Goal: Information Seeking & Learning: Learn about a topic

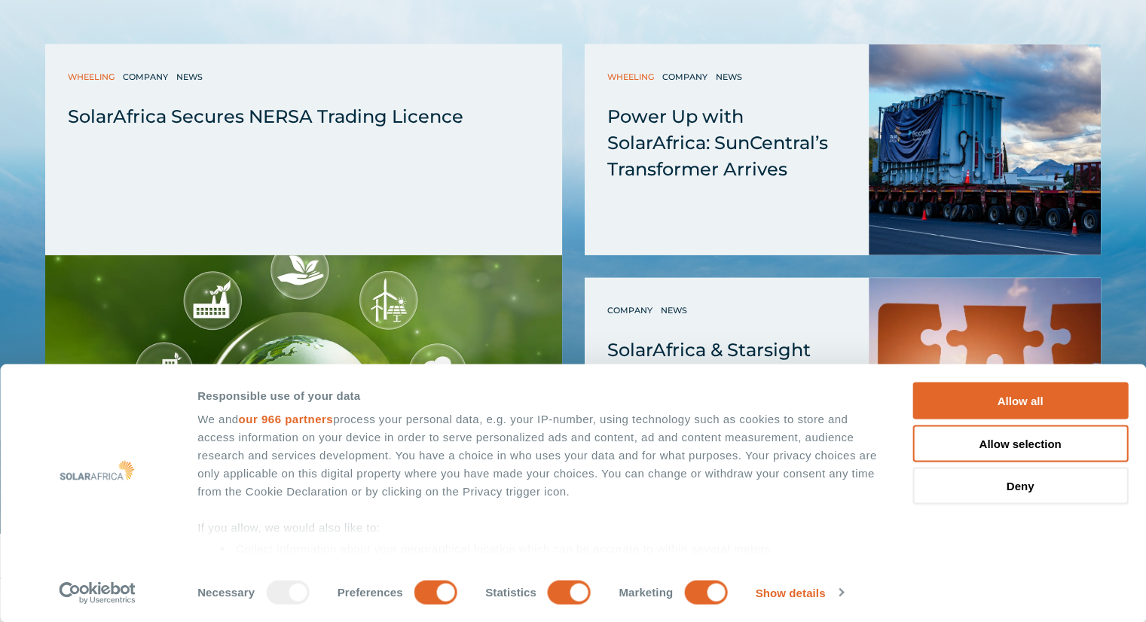
scroll to position [3955, 0]
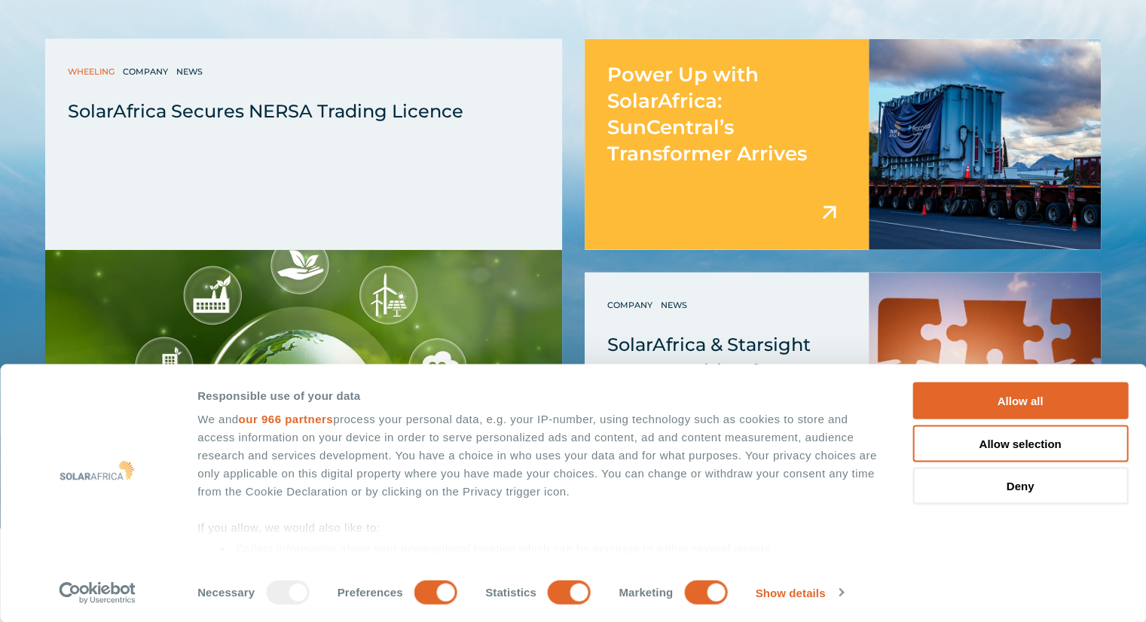
click at [739, 124] on div "Power Up with SolarAfrica: SunCentral’s Transformer Arrives" at bounding box center [726, 103] width 284 height 128
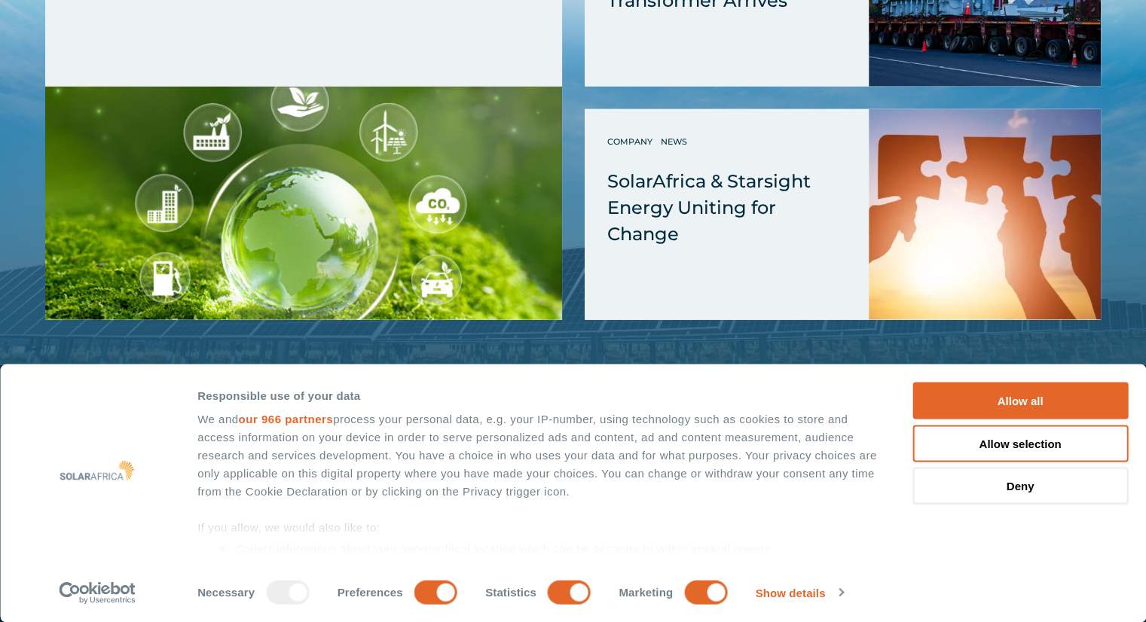
scroll to position [4146, 0]
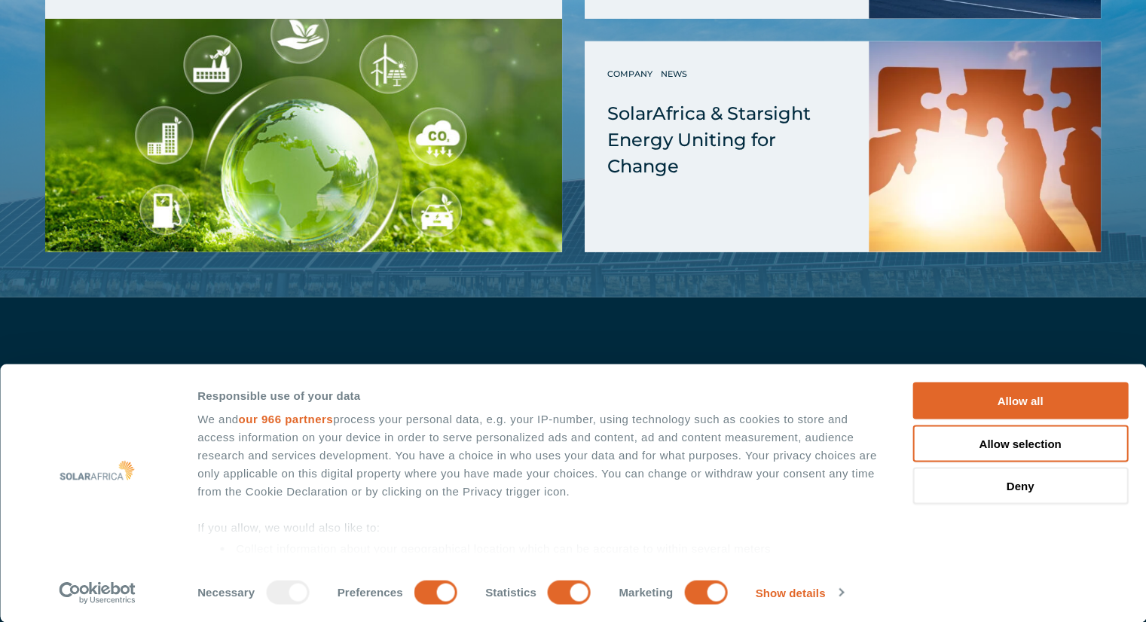
click at [832, 456] on link "Careers" at bounding box center [832, 463] width 45 height 14
